Goal: Transaction & Acquisition: Obtain resource

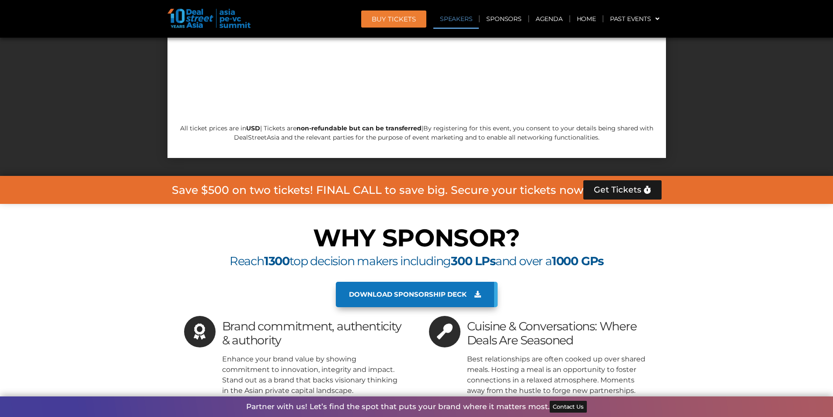
scroll to position [8626, 0]
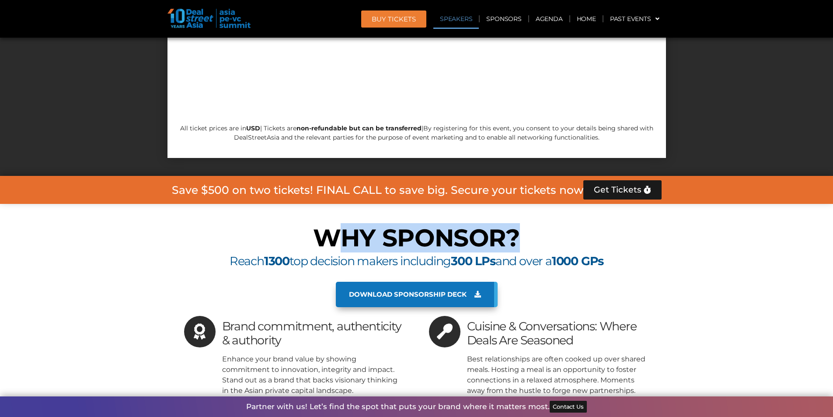
drag, startPoint x: 329, startPoint y: 108, endPoint x: 584, endPoint y: 108, distance: 255.2
click at [584, 226] on h2 "WHY SPONSOR?" at bounding box center [417, 238] width 490 height 24
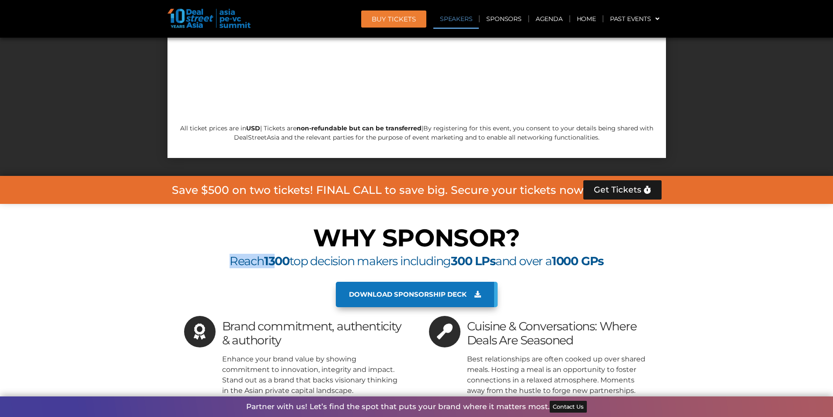
drag, startPoint x: 288, startPoint y: 125, endPoint x: 579, endPoint y: 114, distance: 291.3
click at [579, 221] on div "WHY SPONSOR? Reach 1300 top decision makers including 300 LPs and over a 1000 G…" at bounding box center [416, 373] width 498 height 305
click at [551, 254] on span "Reach 1300 top decision makers including 300 LPs and over a 1000 GPs" at bounding box center [416, 261] width 374 height 14
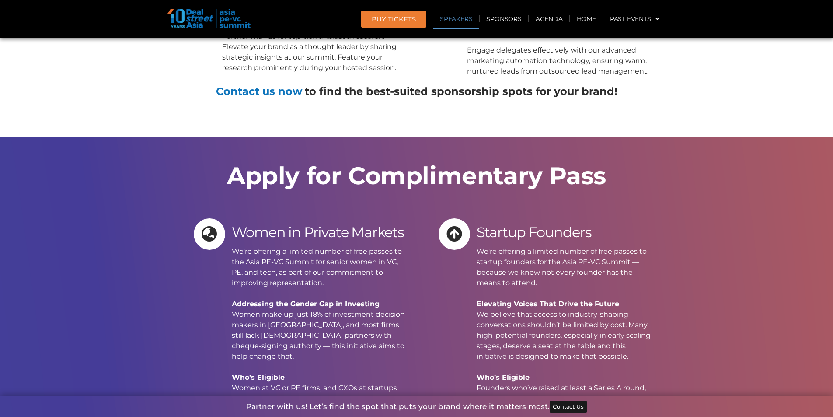
scroll to position [9063, 0]
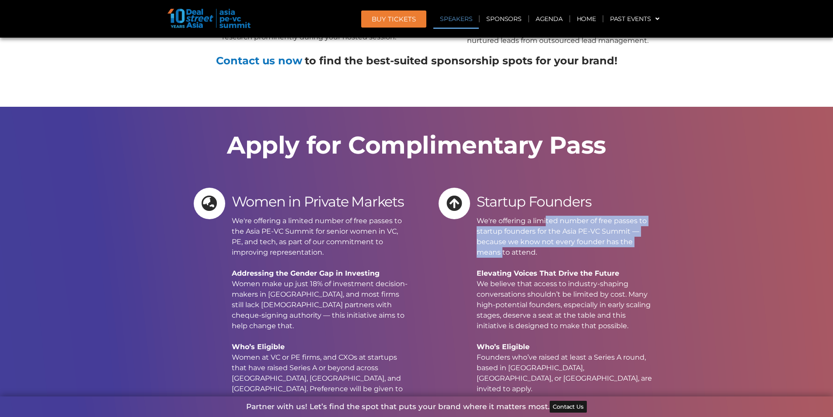
drag, startPoint x: 532, startPoint y: 88, endPoint x: 682, endPoint y: 111, distance: 152.0
click at [682, 111] on section "Apply for Complimentary Pass Women in Private Markets We're offering a limited …" at bounding box center [416, 346] width 833 height 478
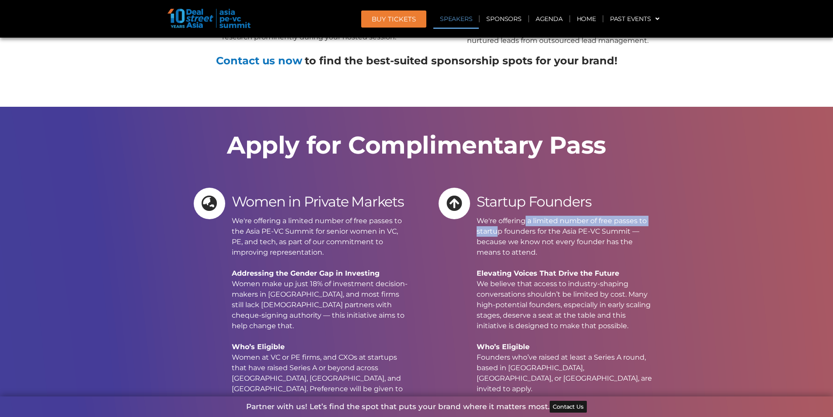
drag, startPoint x: 501, startPoint y: 89, endPoint x: 766, endPoint y: 94, distance: 264.5
click at [766, 107] on section "Apply for Complimentary Pass Women in Private Markets We're offering a limited …" at bounding box center [416, 346] width 833 height 478
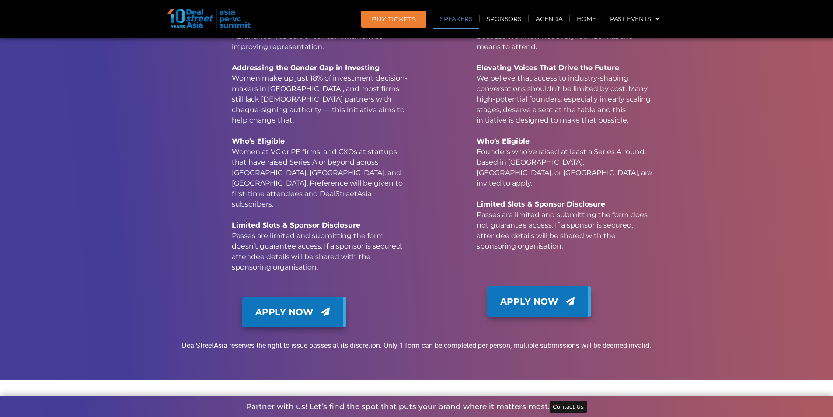
scroll to position [9282, 0]
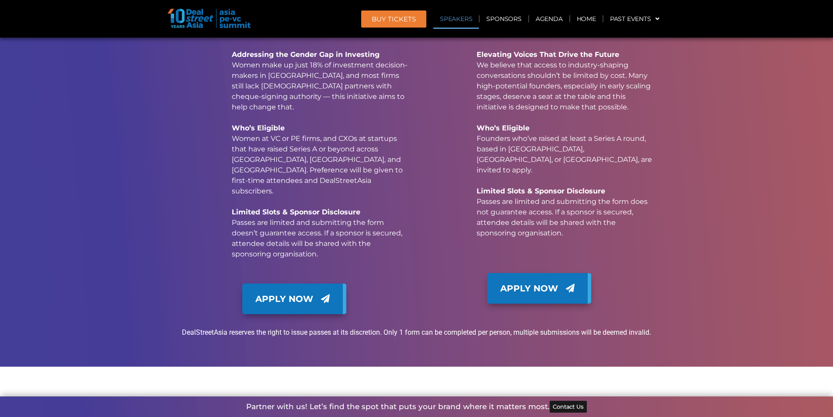
click at [505, 281] on span "Apply Now" at bounding box center [529, 287] width 58 height 13
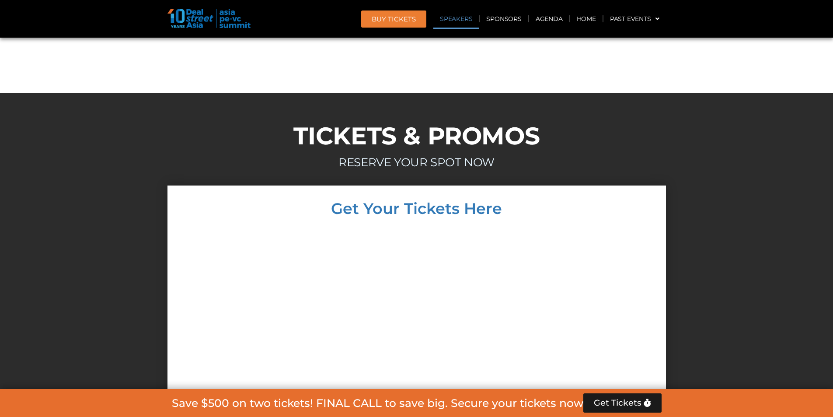
scroll to position [8233, 0]
